Goal: Navigation & Orientation: Find specific page/section

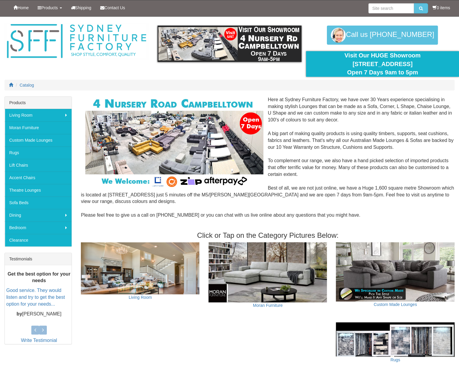
click at [201, 77] on div at bounding box center [229, 57] width 459 height 80
click at [23, 201] on link "Sofa Beds" at bounding box center [38, 203] width 67 height 13
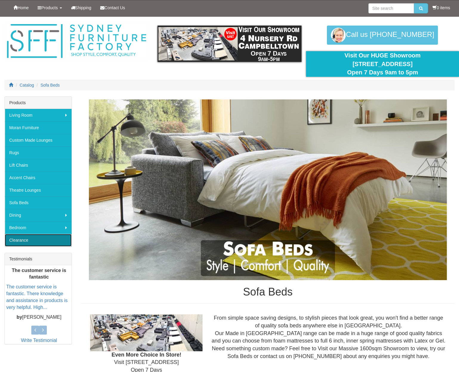
click at [13, 238] on link "Clearance" at bounding box center [38, 240] width 67 height 13
